Goal: Information Seeking & Learning: Learn about a topic

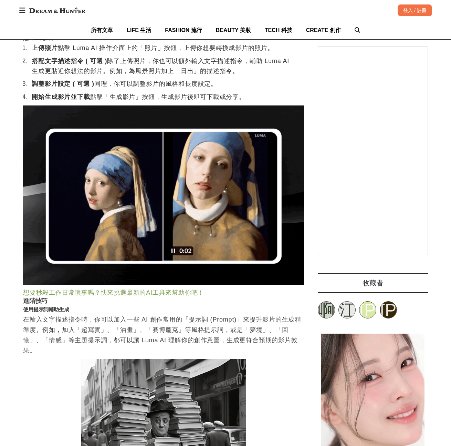
scroll to position [868, 0]
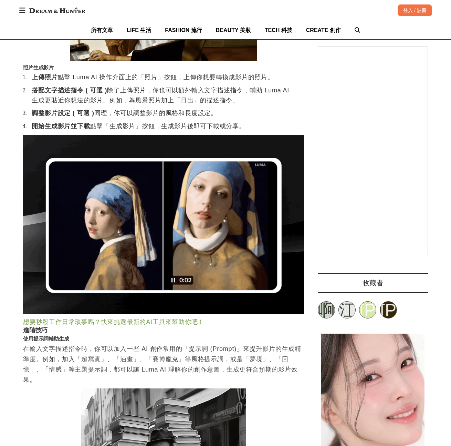
scroll to position [959, 0]
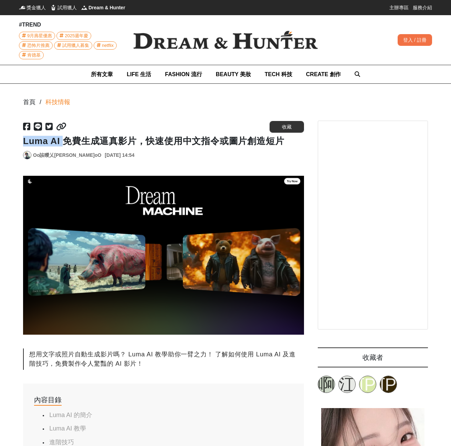
drag, startPoint x: 63, startPoint y: 140, endPoint x: 23, endPoint y: 141, distance: 40.3
click at [23, 141] on h1 "Luma AI 免費生成逼真影片，快速使用中文指令或圖片創造短片" at bounding box center [163, 141] width 281 height 11
copy h1 "Luma AI"
